Goal: Task Accomplishment & Management: Complete application form

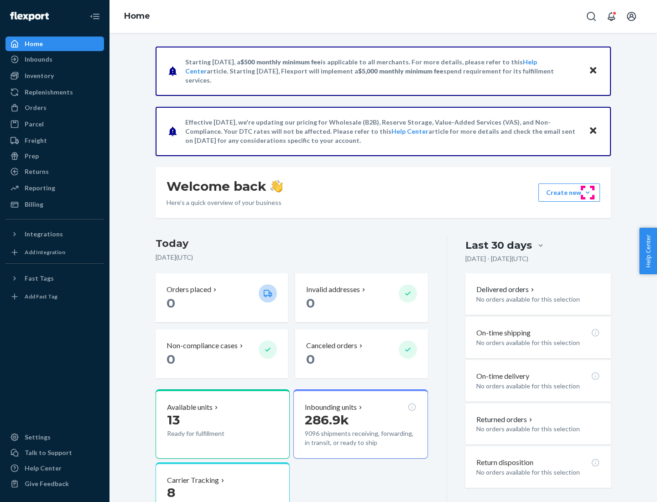
click at [588, 193] on button "Create new Create new inbound Create new order Create new product" at bounding box center [569, 192] width 62 height 18
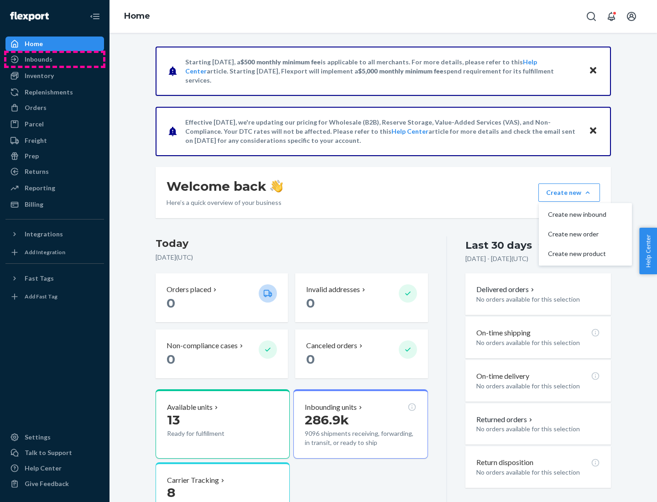
click at [55, 59] on div "Inbounds" at bounding box center [54, 59] width 97 height 13
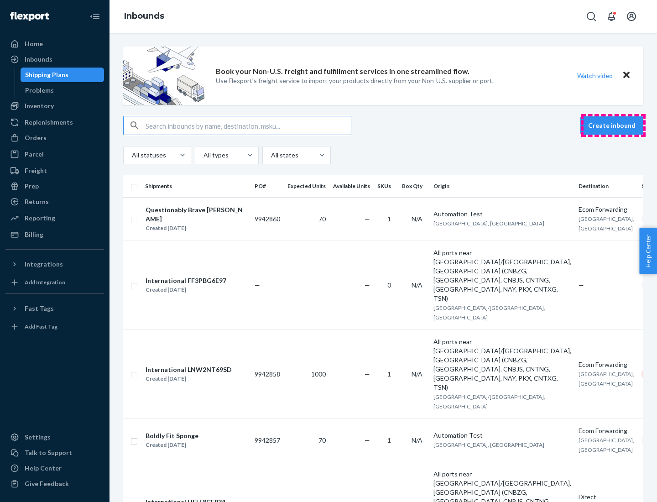
click at [613, 125] on button "Create inbound" at bounding box center [611, 125] width 63 height 18
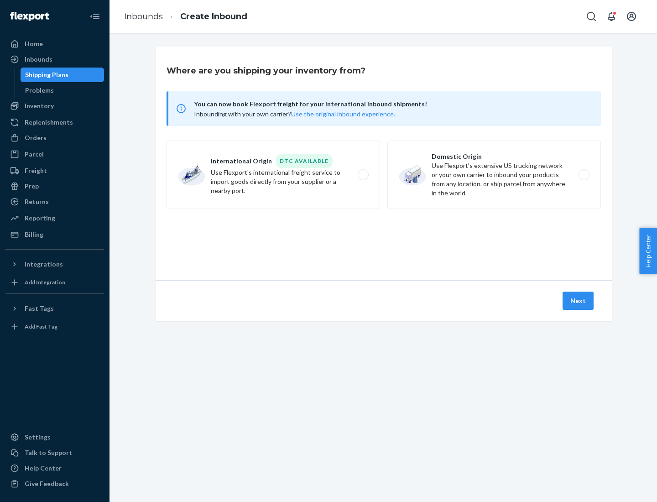
click at [494, 175] on label "Domestic Origin Use Flexport’s extensive US trucking network or your own carrie…" at bounding box center [494, 175] width 214 height 68
click at [584, 175] on input "Domestic Origin Use Flexport’s extensive US trucking network or your own carrie…" at bounding box center [587, 175] width 6 height 6
radio input "true"
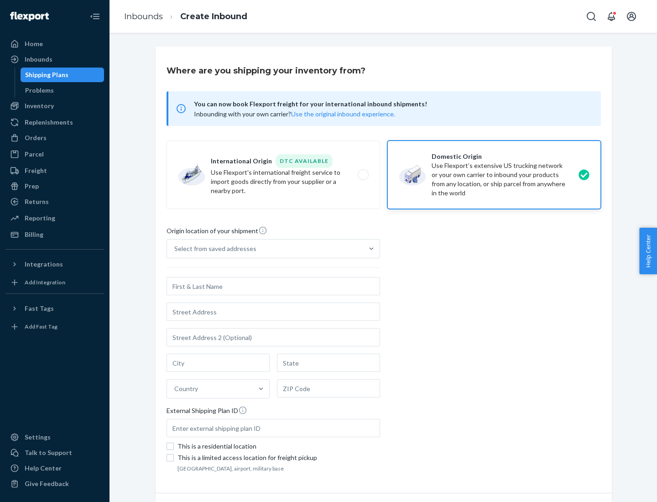
click at [213, 249] on div "Select from saved addresses" at bounding box center [215, 248] width 82 height 9
click at [175, 249] on input "Select from saved addresses" at bounding box center [174, 248] width 1 height 9
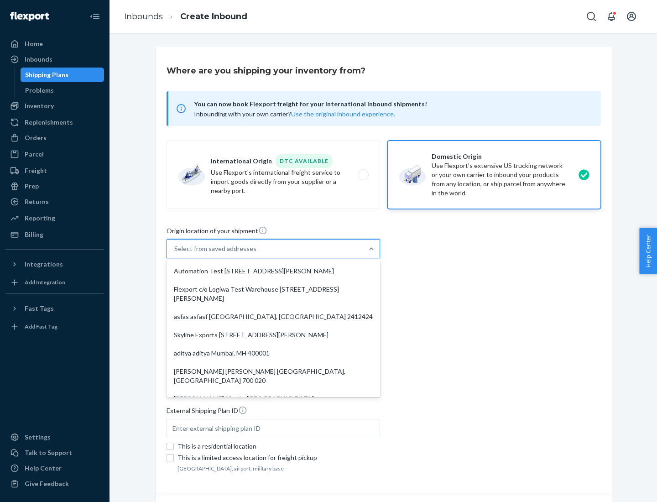
scroll to position [4, 0]
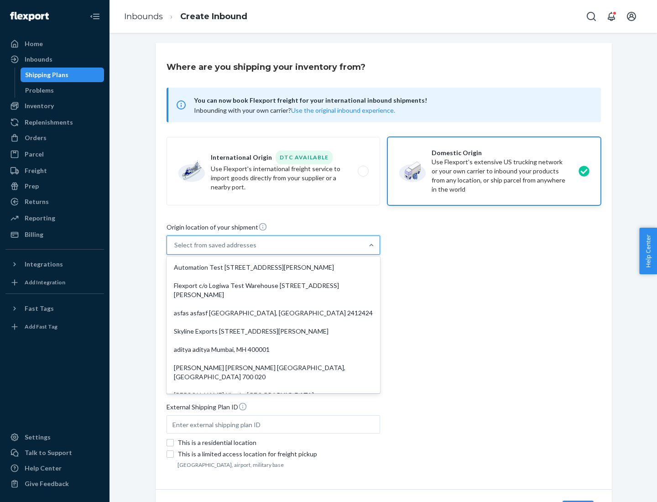
click at [273, 267] on div "Automation Test [STREET_ADDRESS][PERSON_NAME]" at bounding box center [273, 267] width 210 height 18
click at [175, 250] on input "option Automation Test [STREET_ADDRESS][PERSON_NAME]. 9 results available. Use …" at bounding box center [174, 244] width 1 height 9
type input "Automation Test"
type input "9th Floor"
type input "[GEOGRAPHIC_DATA]"
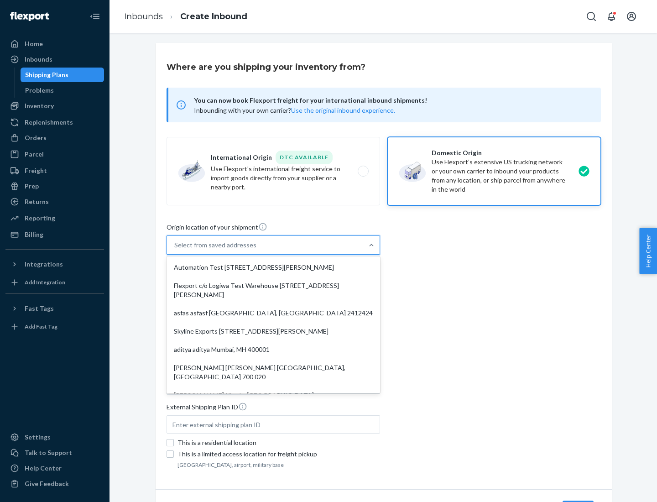
type input "CA"
type input "94104"
type input "[STREET_ADDRESS][PERSON_NAME]"
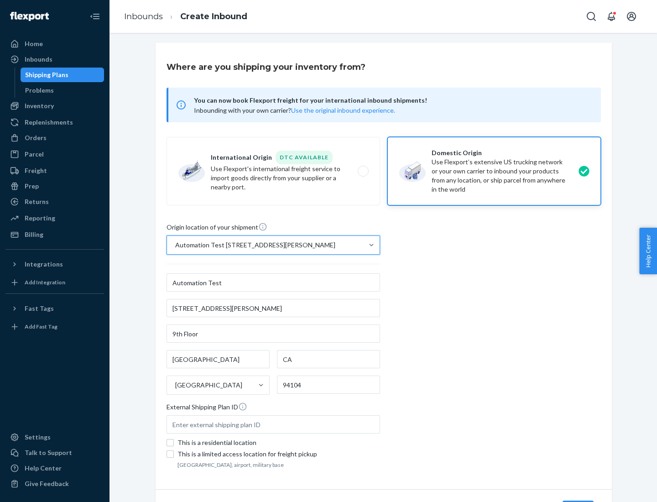
scroll to position [53, 0]
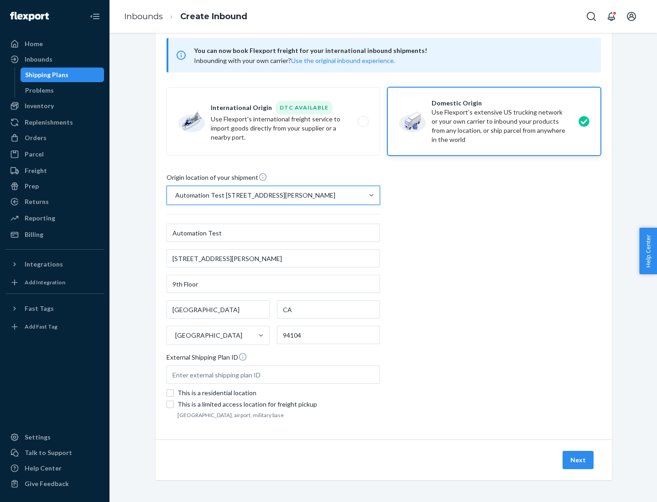
click at [579, 460] on button "Next" at bounding box center [578, 460] width 31 height 18
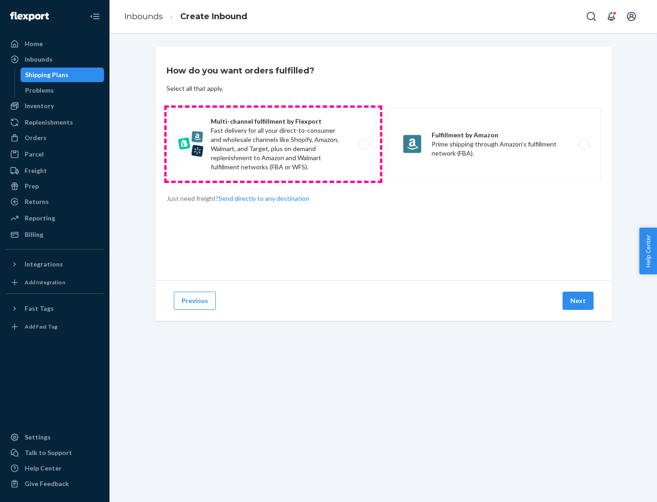
click at [273, 144] on label "Multi-channel fulfillment by Flexport Fast delivery for all your direct-to-cons…" at bounding box center [274, 144] width 214 height 73
click at [363, 144] on input "Multi-channel fulfillment by Flexport Fast delivery for all your direct-to-cons…" at bounding box center [366, 144] width 6 height 6
radio input "true"
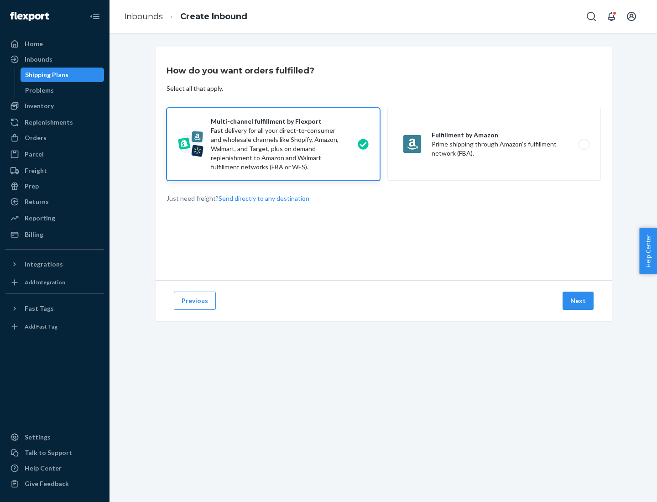
click at [579, 301] on button "Next" at bounding box center [578, 301] width 31 height 18
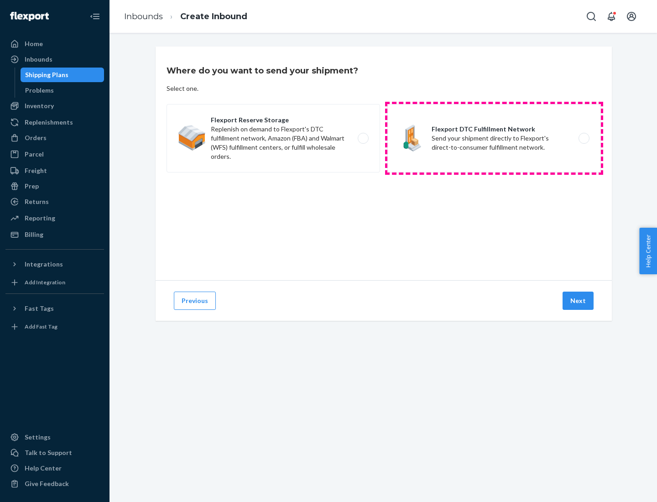
click at [494, 138] on label "Flexport DTC Fulfillment Network Send your shipment directly to Flexport's dire…" at bounding box center [494, 138] width 214 height 68
click at [584, 138] on input "Flexport DTC Fulfillment Network Send your shipment directly to Flexport's dire…" at bounding box center [587, 139] width 6 height 6
radio input "true"
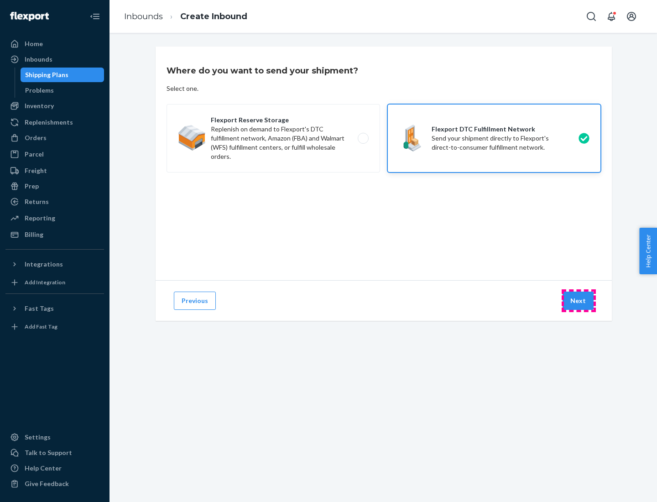
click at [579, 301] on button "Next" at bounding box center [578, 301] width 31 height 18
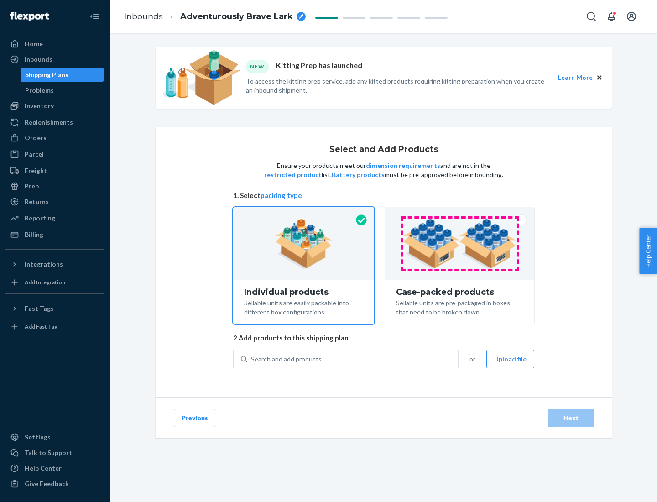
click at [460, 244] on img at bounding box center [460, 244] width 114 height 50
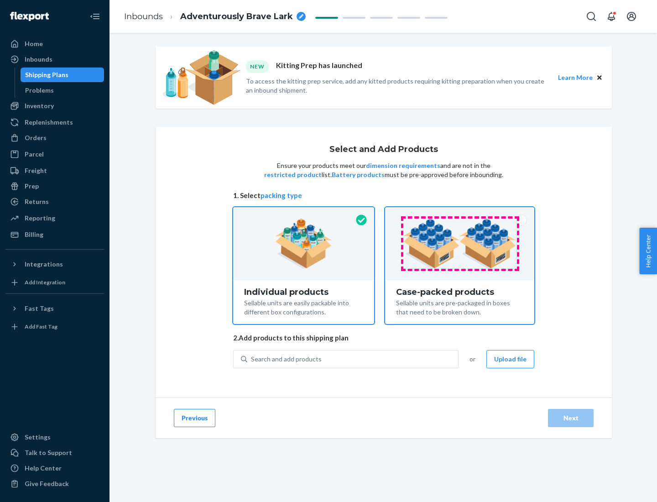
click at [460, 213] on input "Case-packed products Sellable units are pre-packaged in boxes that need to be b…" at bounding box center [460, 210] width 6 height 6
radio input "true"
radio input "false"
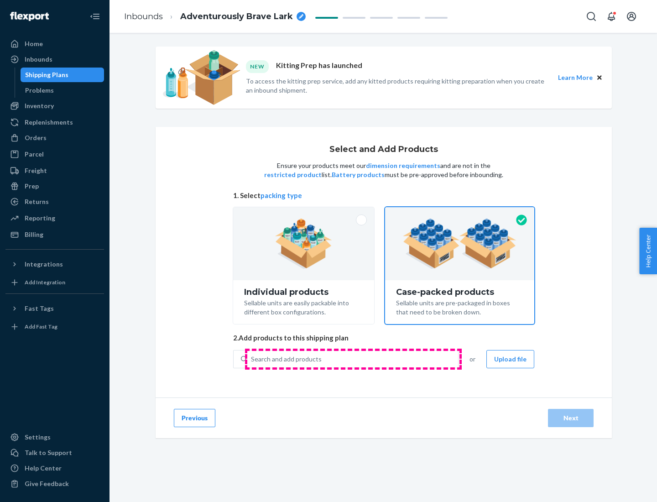
click at [353, 359] on div "Search and add products" at bounding box center [352, 359] width 211 height 16
click at [252, 359] on input "Search and add products" at bounding box center [251, 359] width 1 height 9
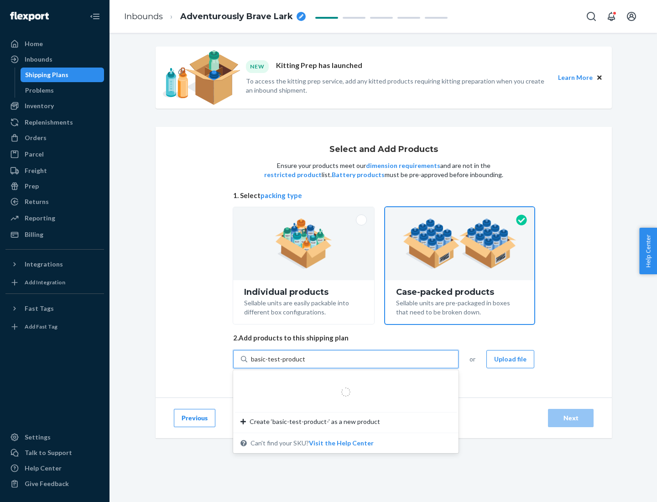
type input "basic-test-product-1"
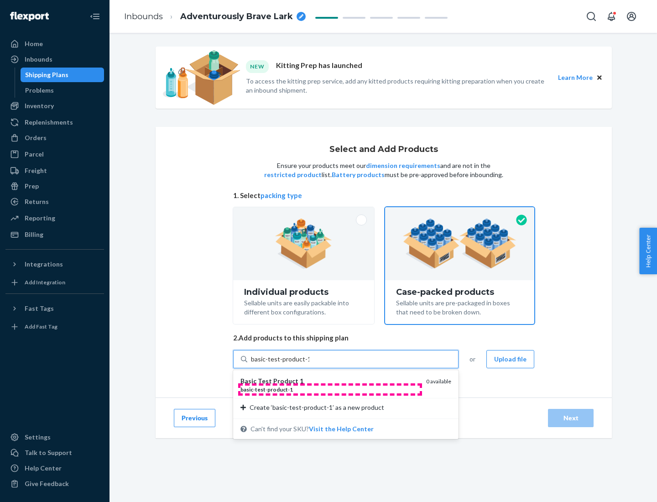
click at [330, 389] on div "basic - test - product - 1" at bounding box center [329, 390] width 178 height 8
click at [309, 364] on input "basic-test-product-1" at bounding box center [280, 359] width 58 height 9
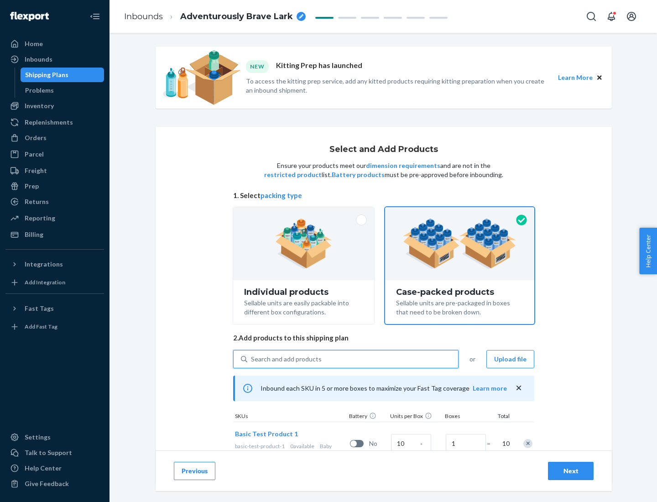
scroll to position [33, 0]
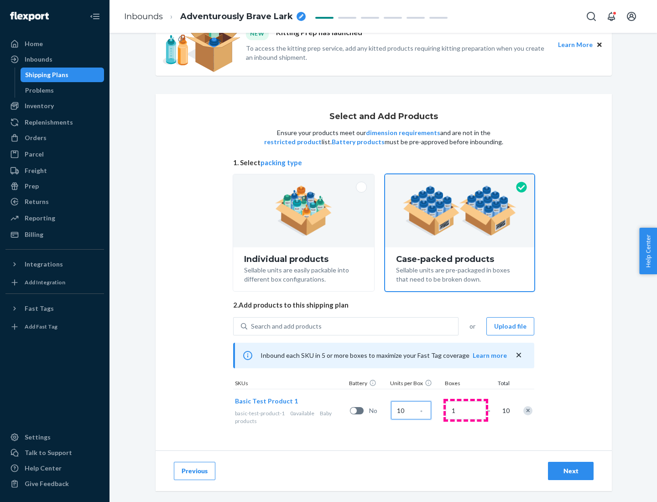
type input "10"
type input "7"
click at [571, 471] on div "Next" at bounding box center [571, 470] width 30 height 9
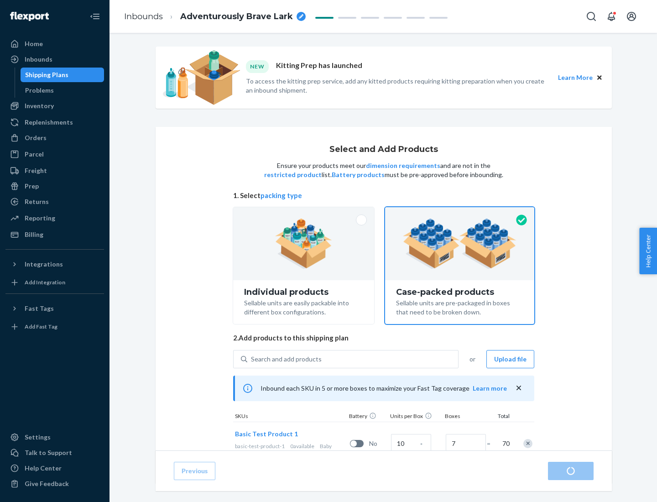
radio input "true"
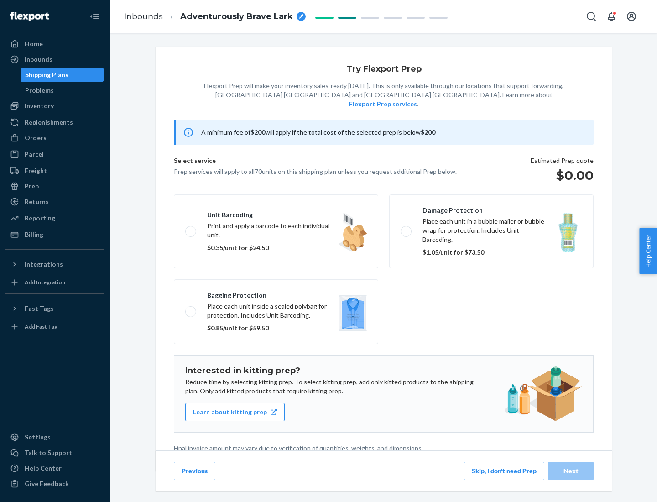
scroll to position [2, 0]
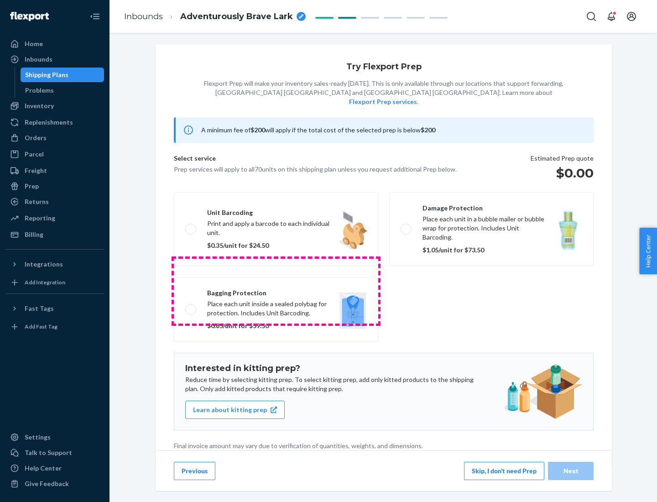
click at [276, 291] on label "Bagging protection Place each unit inside a sealed polybag for protection. Incl…" at bounding box center [276, 309] width 204 height 65
click at [191, 306] on input "Bagging protection Place each unit inside a sealed polybag for protection. Incl…" at bounding box center [188, 309] width 6 height 6
checkbox input "true"
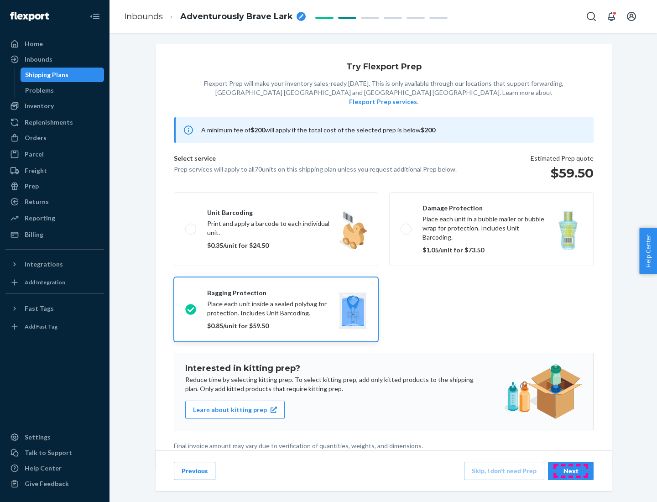
click at [571, 470] on div "Next" at bounding box center [571, 470] width 30 height 9
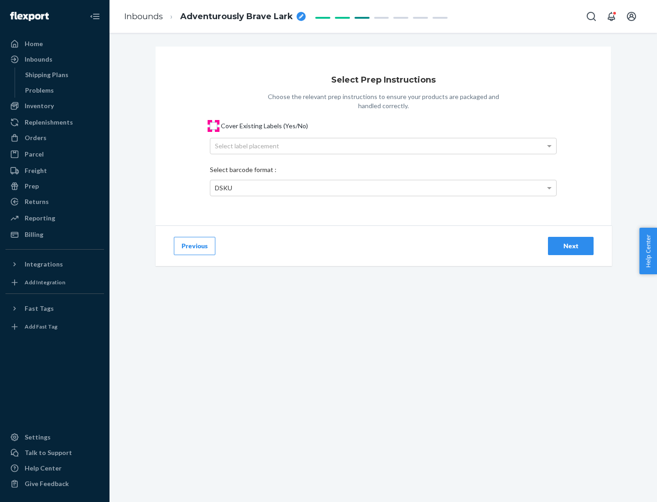
click at [214, 125] on input "Cover Existing Labels (Yes/No)" at bounding box center [213, 125] width 7 height 7
checkbox input "true"
click at [383, 146] on div "Select label placement" at bounding box center [383, 146] width 346 height 16
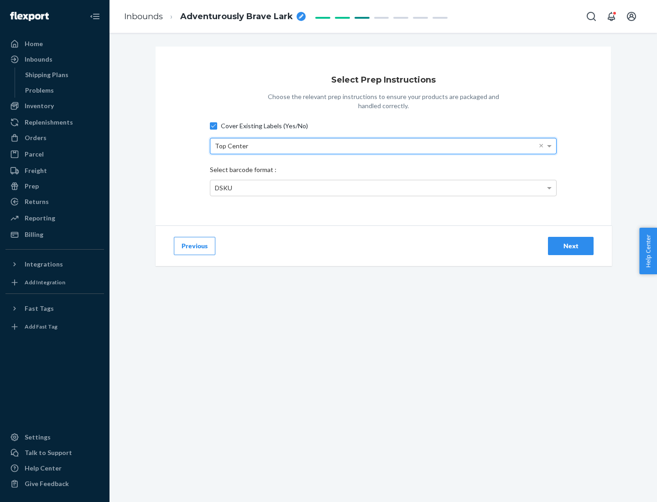
click at [383, 188] on div "DSKU" at bounding box center [383, 188] width 346 height 16
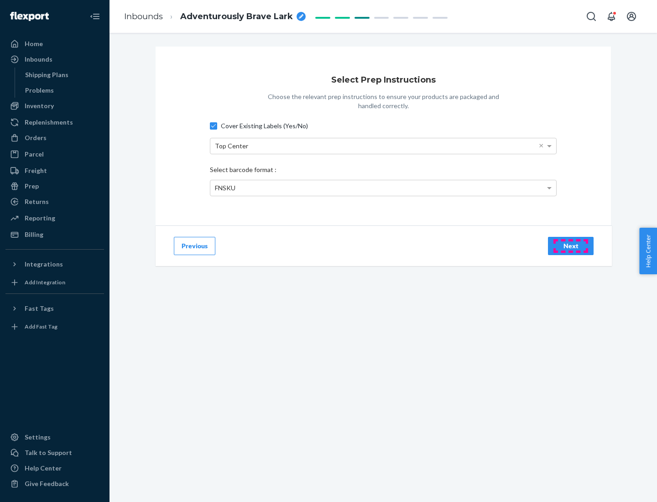
click at [571, 246] on div "Next" at bounding box center [571, 245] width 30 height 9
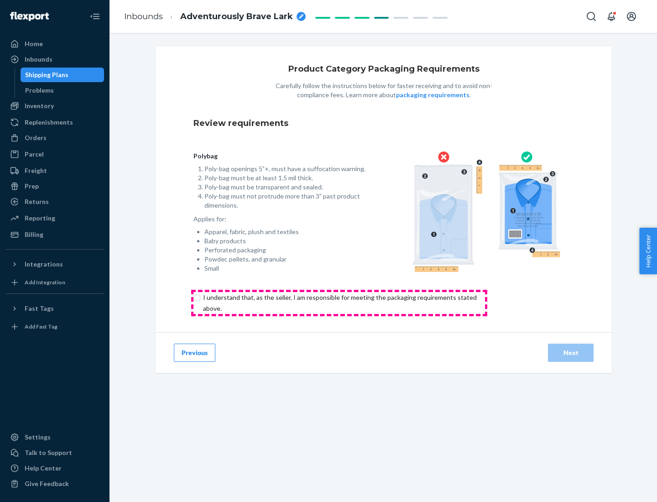
click at [339, 303] on input "checkbox" at bounding box center [344, 303] width 303 height 22
checkbox input "true"
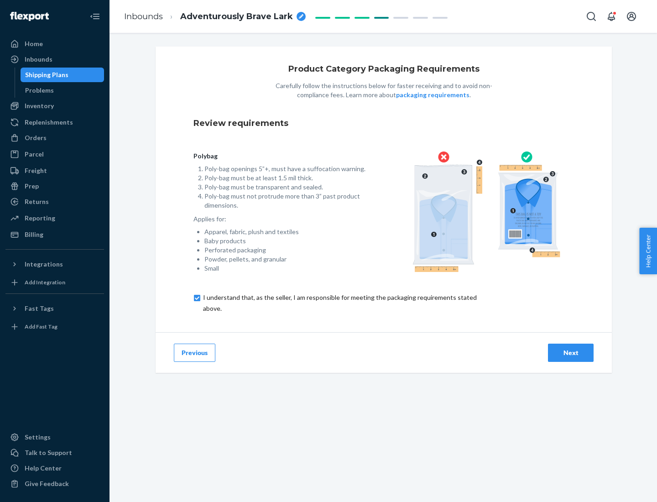
click at [571, 352] on div "Next" at bounding box center [571, 352] width 30 height 9
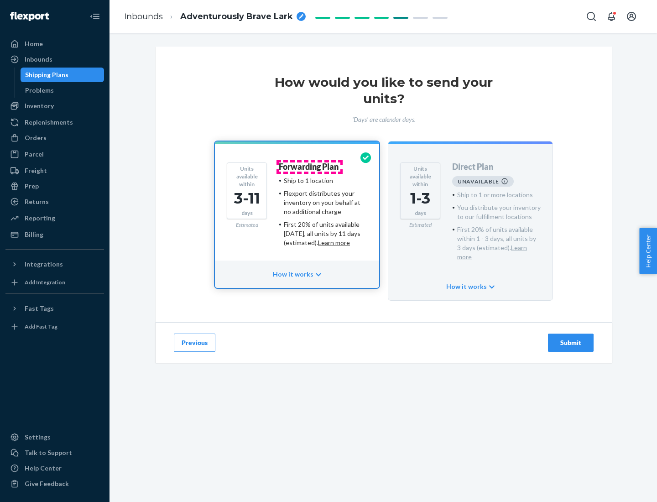
click at [309, 167] on h4 "Forwarding Plan" at bounding box center [309, 166] width 60 height 9
click at [571, 338] on div "Submit" at bounding box center [571, 342] width 30 height 9
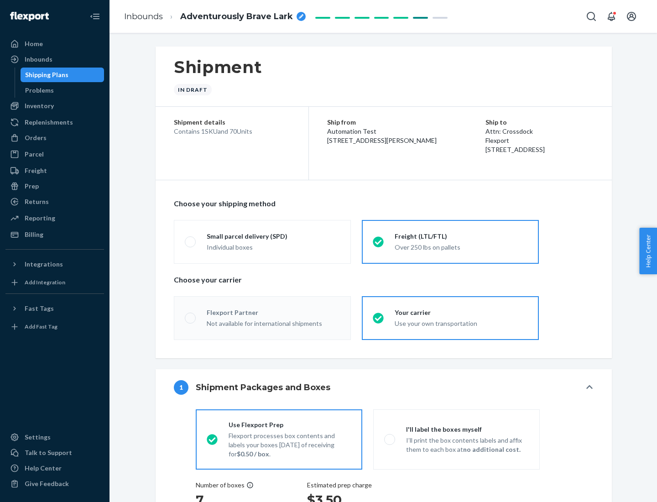
radio input "true"
radio input "false"
radio input "true"
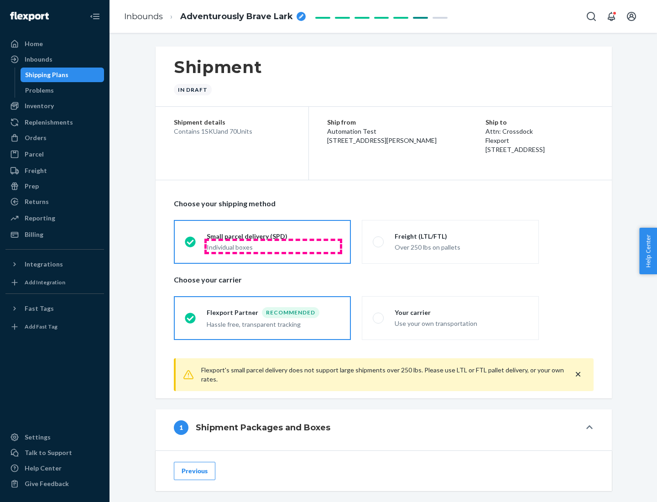
click at [273, 246] on div "Individual boxes" at bounding box center [273, 247] width 133 height 9
click at [191, 245] on input "Small parcel delivery (SPD) Individual boxes" at bounding box center [188, 242] width 6 height 6
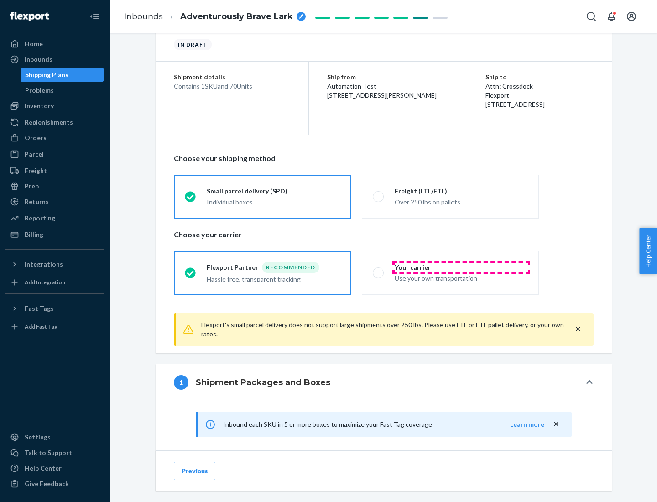
click at [461, 267] on div "Your carrier" at bounding box center [461, 267] width 133 height 9
click at [379, 270] on input "Your carrier Use your own transportation" at bounding box center [376, 273] width 6 height 6
radio input "true"
radio input "false"
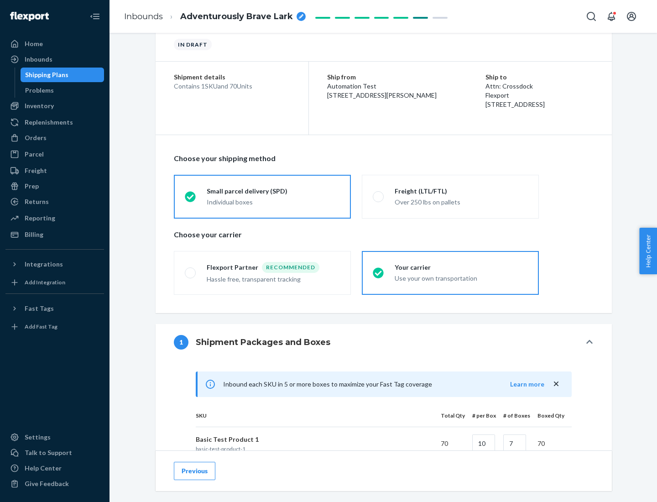
scroll to position [221, 0]
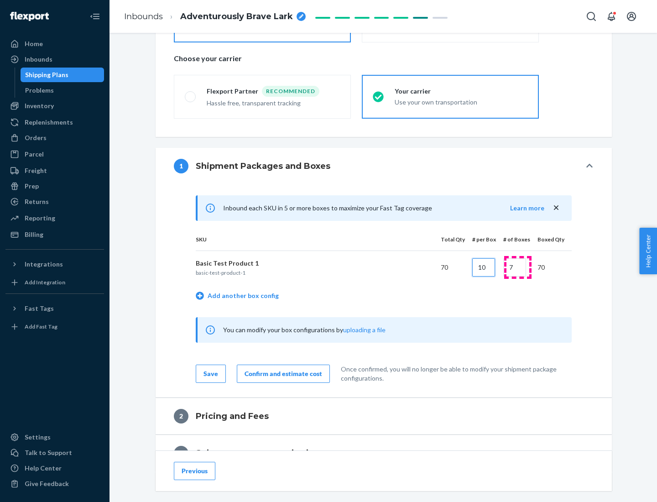
type input "10"
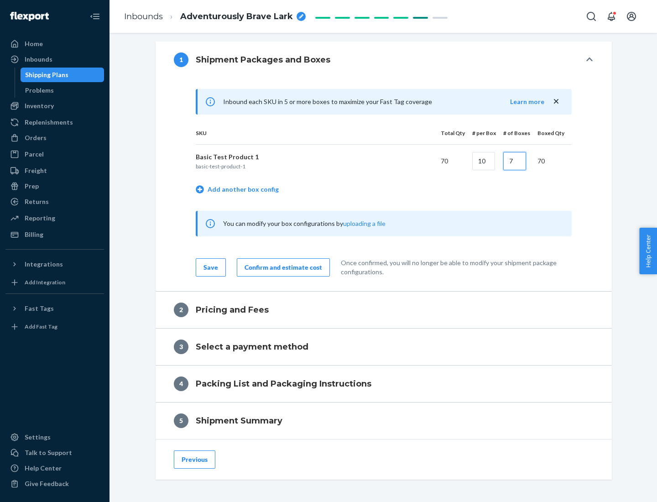
type input "7"
click at [282, 267] on div "Confirm and estimate cost" at bounding box center [284, 267] width 78 height 9
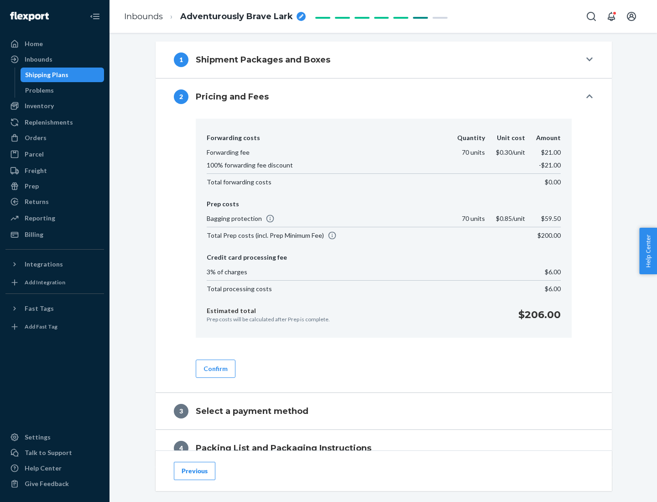
scroll to position [371, 0]
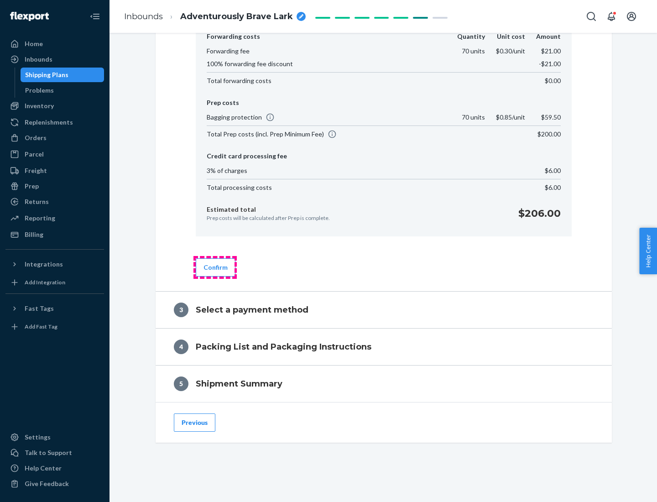
click at [215, 267] on button "Confirm" at bounding box center [216, 267] width 40 height 18
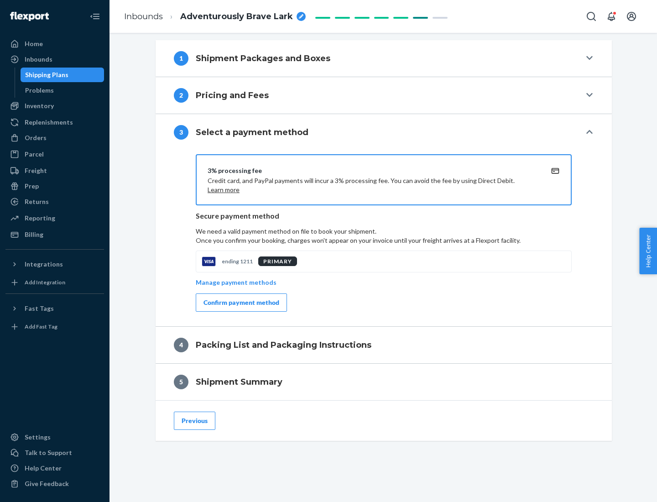
scroll to position [329, 0]
click at [240, 303] on div "Confirm payment method" at bounding box center [242, 302] width 76 height 9
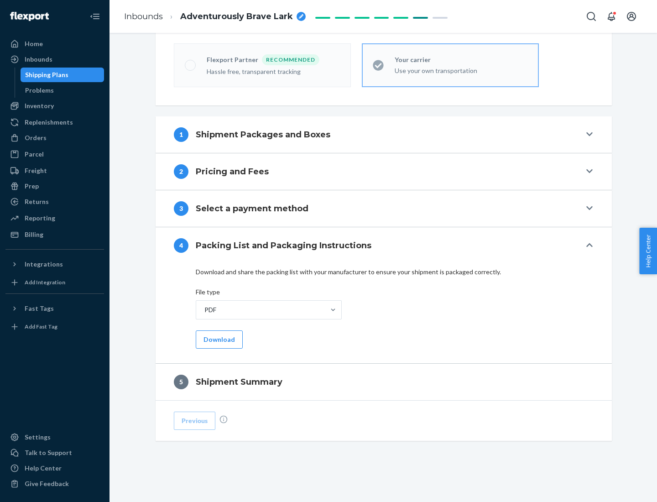
scroll to position [253, 0]
click at [218, 339] on button "Download" at bounding box center [219, 339] width 47 height 18
